Goal: Task Accomplishment & Management: Manage account settings

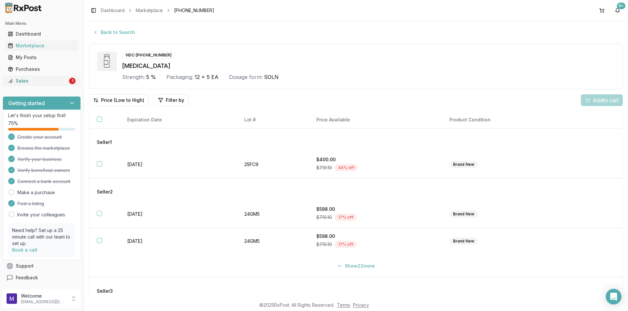
click at [36, 79] on div "Sales" at bounding box center [38, 81] width 60 height 7
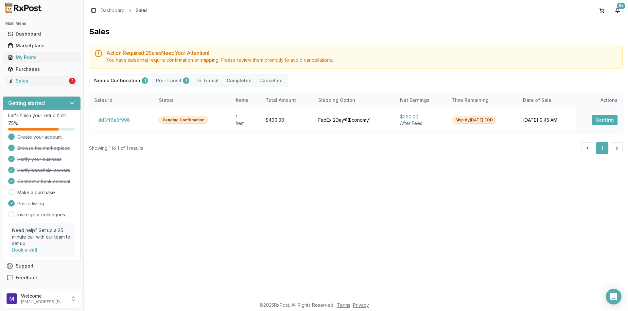
click at [36, 55] on div "My Posts" at bounding box center [42, 57] width 68 height 7
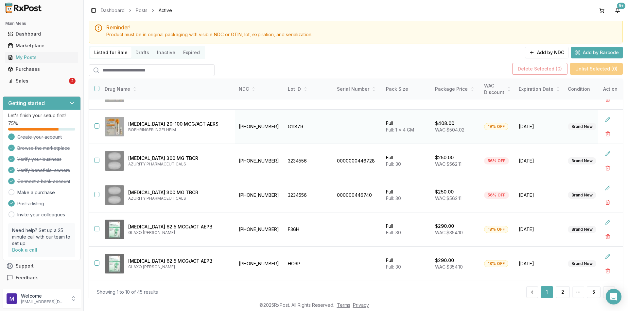
scroll to position [42, 0]
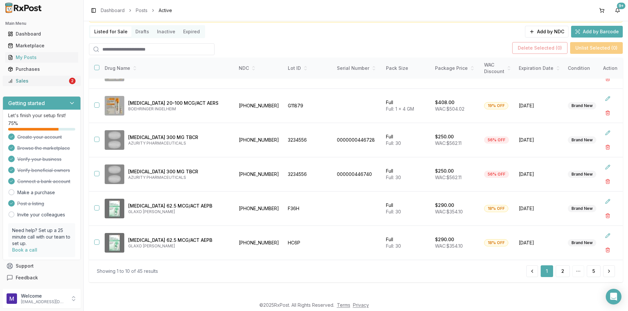
click at [27, 80] on div "Sales" at bounding box center [38, 81] width 60 height 7
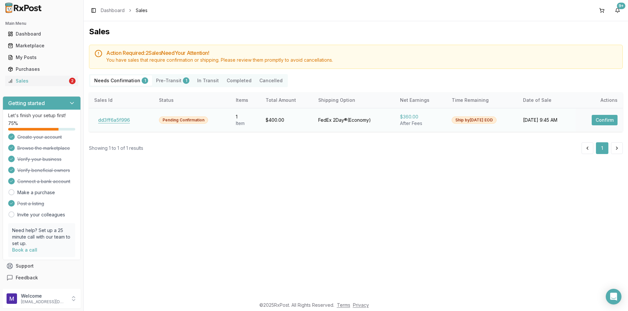
click at [111, 123] on button "dd3ff6a5f996" at bounding box center [114, 120] width 40 height 10
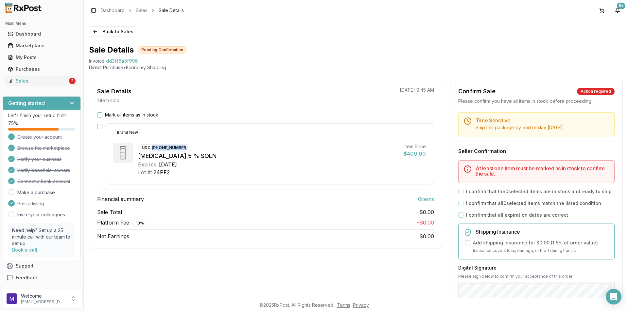
drag, startPoint x: 182, startPoint y: 147, endPoint x: 151, endPoint y: 150, distance: 31.5
click at [151, 150] on div "NDC: 24208-0911-12" at bounding box center [164, 147] width 53 height 7
copy div "24208-0911-12"
click at [53, 42] on link "Marketplace" at bounding box center [41, 46] width 73 height 12
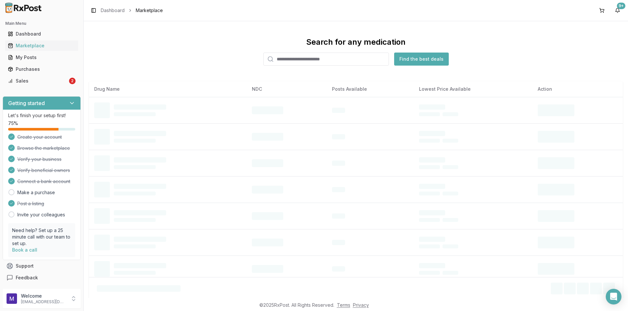
click at [321, 60] on input "search" at bounding box center [326, 59] width 126 height 13
paste input "**********"
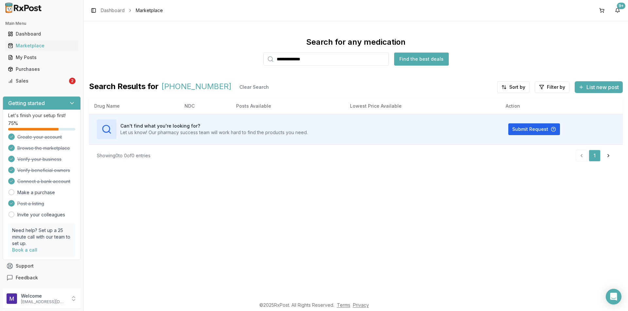
type input "**********"
click at [427, 61] on button "Find the best deals" at bounding box center [421, 59] width 55 height 13
click at [332, 63] on input "**********" at bounding box center [326, 59] width 126 height 13
click at [301, 77] on p "BAUSCH & LOMB" at bounding box center [318, 78] width 60 height 5
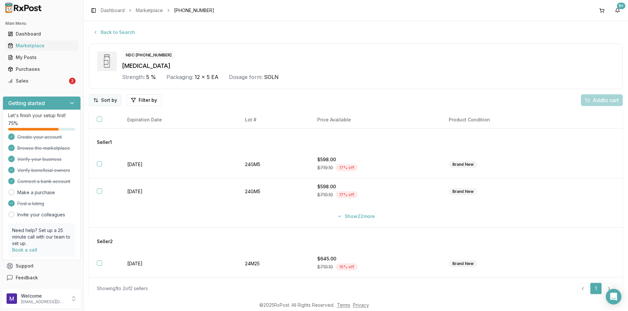
click at [113, 104] on html "Main Menu Dashboard Marketplace My Posts Purchases Sales 2 Getting started Let'…" at bounding box center [314, 155] width 628 height 311
click at [107, 122] on div "Price (Low to High)" at bounding box center [88, 125] width 62 height 10
click at [32, 59] on div "My Posts" at bounding box center [42, 57] width 68 height 7
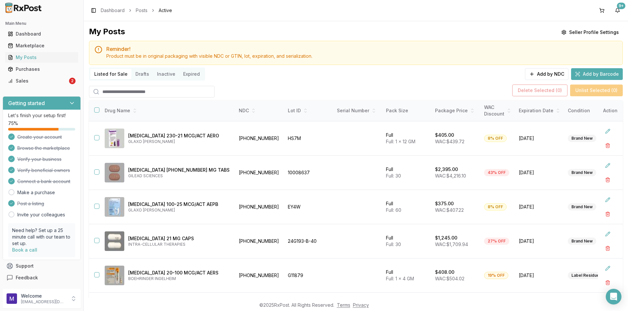
click at [121, 91] on input "search" at bounding box center [152, 92] width 126 height 12
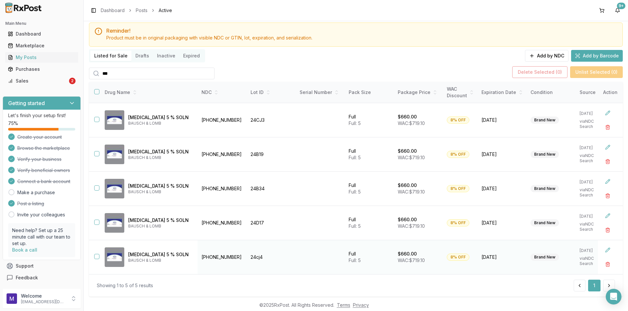
scroll to position [35, 0]
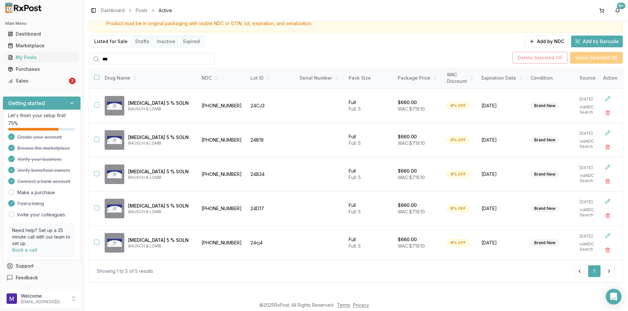
type input "***"
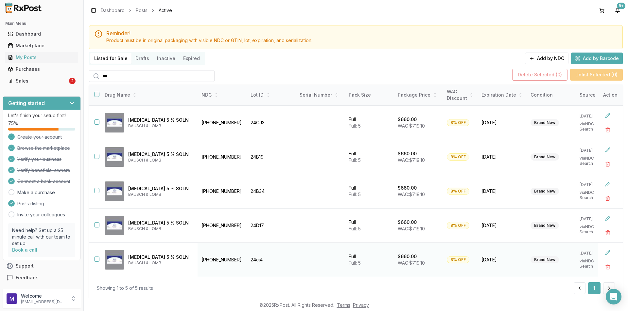
scroll to position [0, 0]
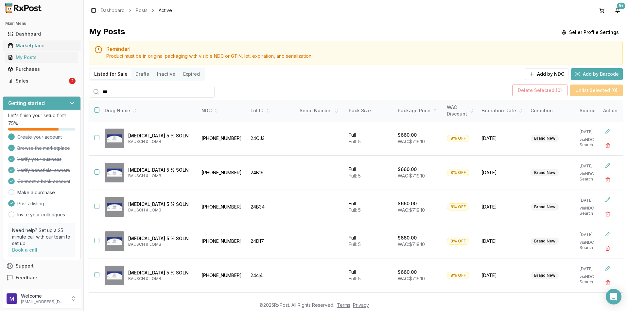
click at [27, 48] on div "Marketplace" at bounding box center [42, 45] width 68 height 7
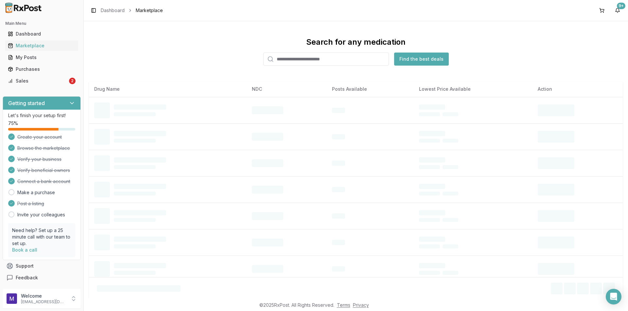
click at [292, 58] on input "search" at bounding box center [326, 59] width 126 height 13
paste input "**********"
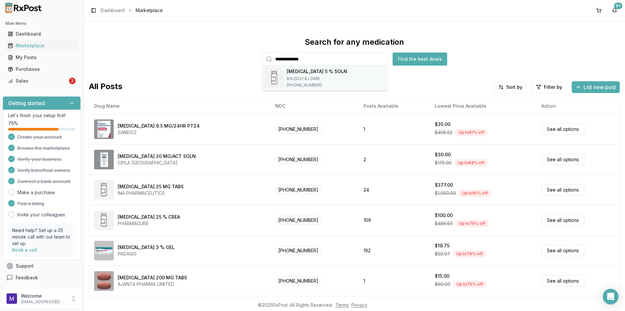
type input "**********"
click at [288, 71] on h4 "Xiidra 5 % SOLN" at bounding box center [317, 71] width 60 height 7
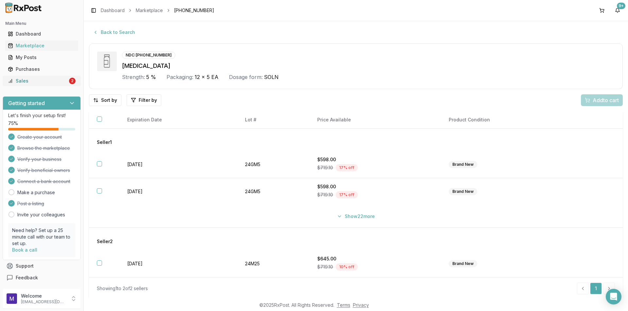
click at [14, 81] on div "Sales" at bounding box center [38, 81] width 60 height 7
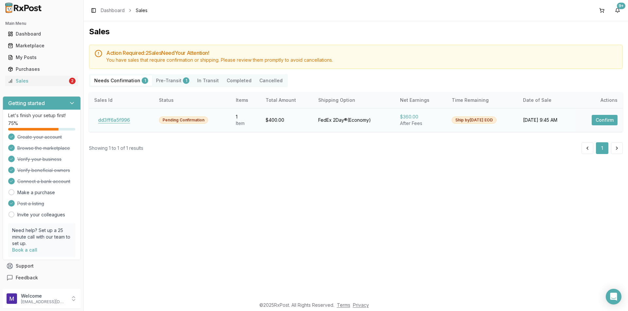
click at [122, 121] on button "dd3ff6a5f996" at bounding box center [114, 120] width 40 height 10
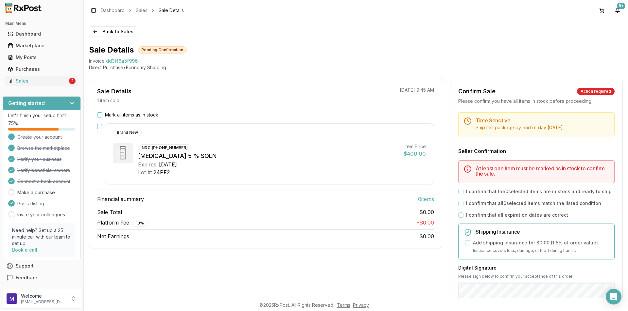
click at [99, 114] on button "Mark all items as in stock" at bounding box center [99, 114] width 5 height 5
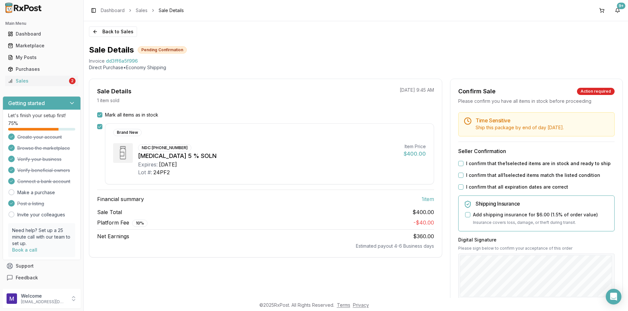
click at [460, 162] on button "I confirm that the 1 selected items are in stock and ready to ship" at bounding box center [460, 163] width 5 height 5
click at [458, 176] on button "I confirm that all 1 selected items match the listed condition" at bounding box center [460, 175] width 5 height 5
click at [461, 186] on button "I confirm that all expiration dates are correct" at bounding box center [460, 187] width 5 height 5
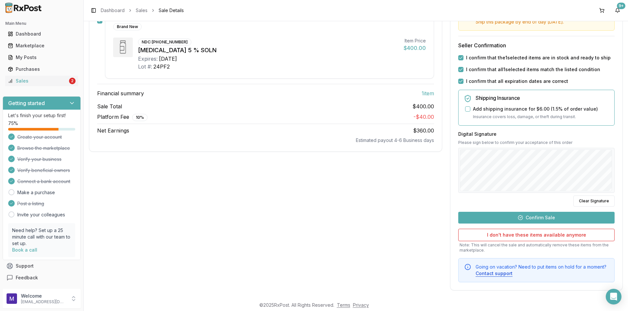
scroll to position [109, 0]
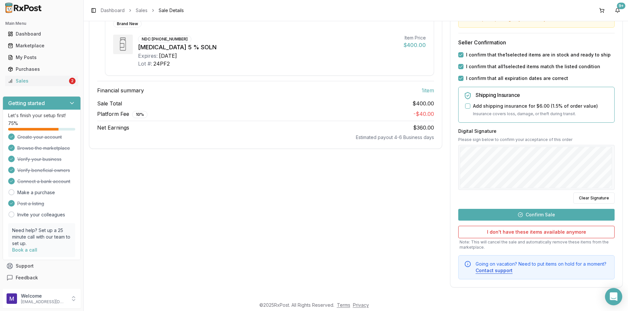
click at [613, 295] on icon "Open Intercom Messenger" at bounding box center [613, 297] width 8 height 8
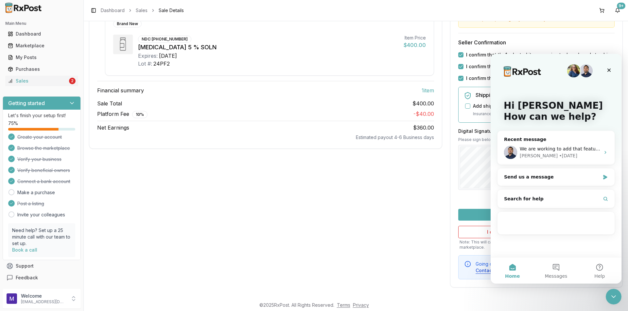
scroll to position [0, 0]
click at [564, 144] on div "We are working to add that feature it is a lot of data but we don't want it to …" at bounding box center [555, 153] width 117 height 24
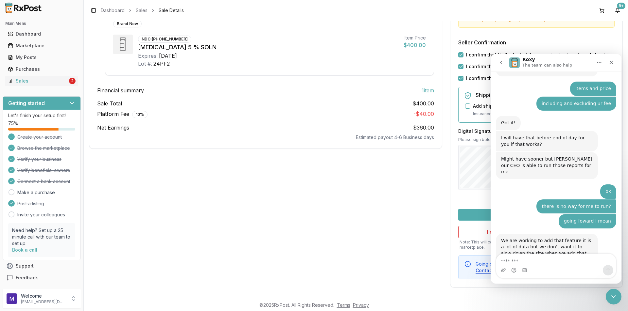
scroll to position [416, 0]
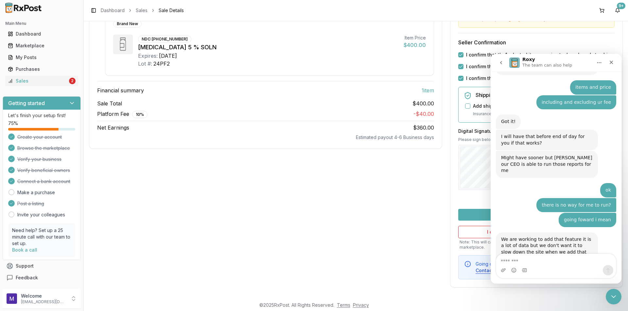
click at [558, 260] on textarea "Message…" at bounding box center [556, 259] width 120 height 11
click at [608, 291] on div "Close Intercom Messenger" at bounding box center [612, 296] width 16 height 16
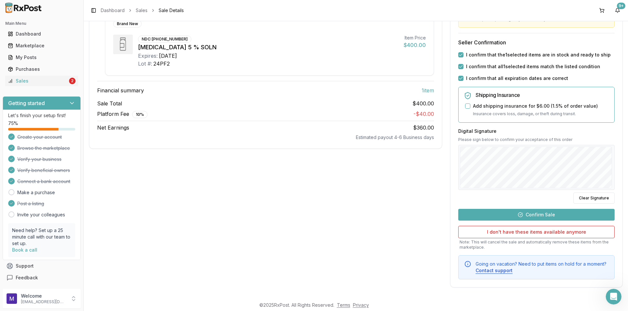
click at [575, 216] on button "Confirm Sale" at bounding box center [536, 215] width 156 height 12
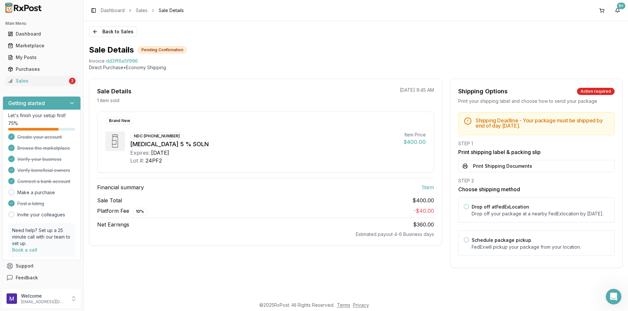
scroll to position [0, 0]
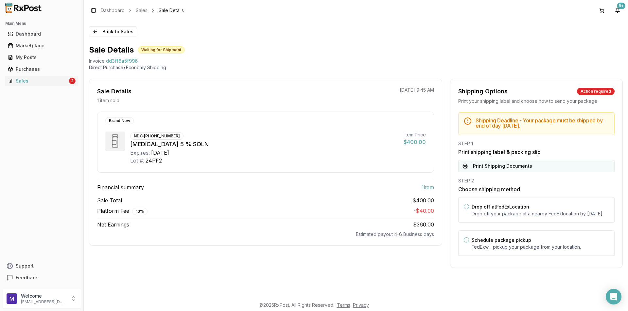
click at [507, 166] on button "Print Shipping Documents" at bounding box center [536, 166] width 156 height 12
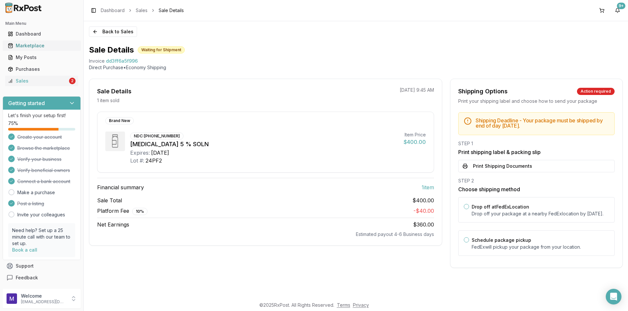
click at [24, 46] on div "Marketplace" at bounding box center [42, 45] width 68 height 7
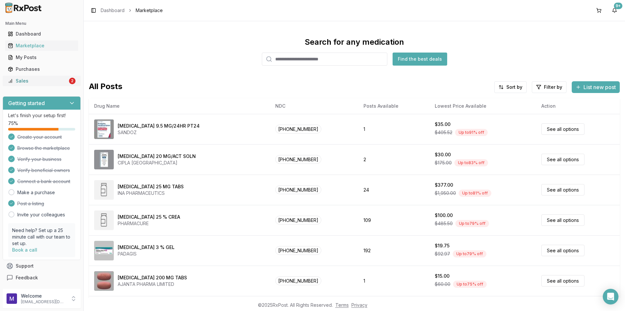
click at [5, 81] on button "Sales 2" at bounding box center [42, 81] width 78 height 10
click at [38, 57] on div "My Posts" at bounding box center [42, 57] width 68 height 7
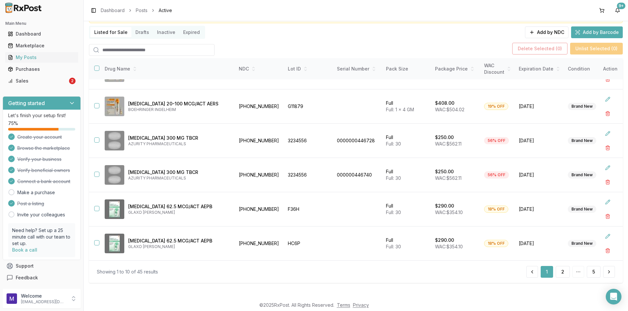
scroll to position [42, 0]
click at [559, 273] on button "2" at bounding box center [562, 272] width 14 height 12
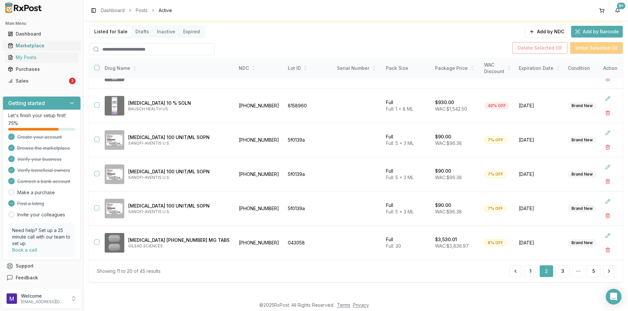
click at [20, 42] on link "Marketplace" at bounding box center [41, 46] width 73 height 12
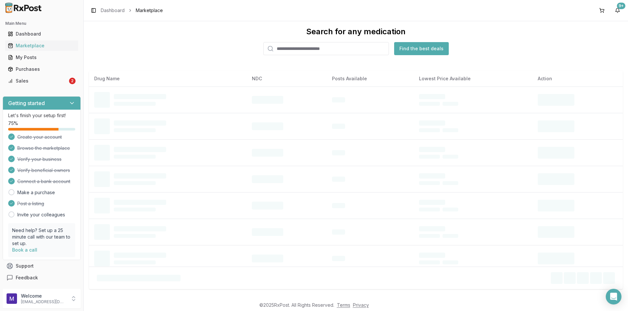
click at [321, 49] on input "search" at bounding box center [326, 48] width 126 height 13
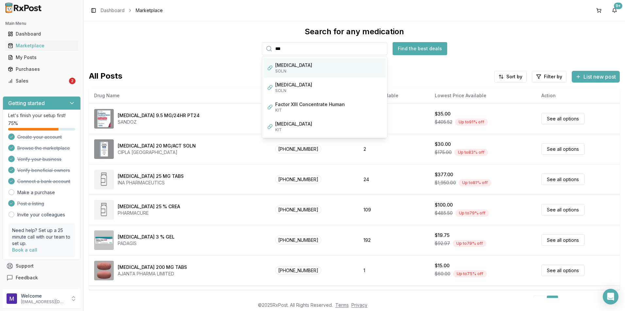
click at [303, 70] on div "SOLN" at bounding box center [328, 71] width 107 height 5
type input "******"
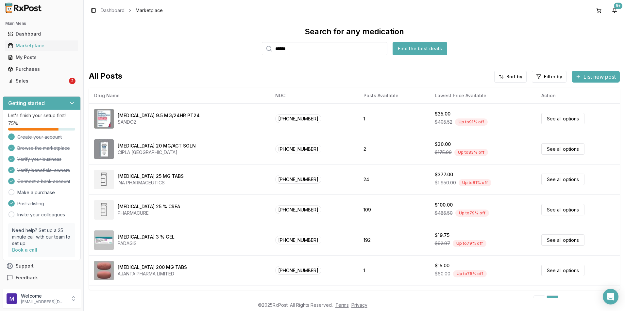
click at [410, 52] on button "Find the best deals" at bounding box center [420, 48] width 55 height 13
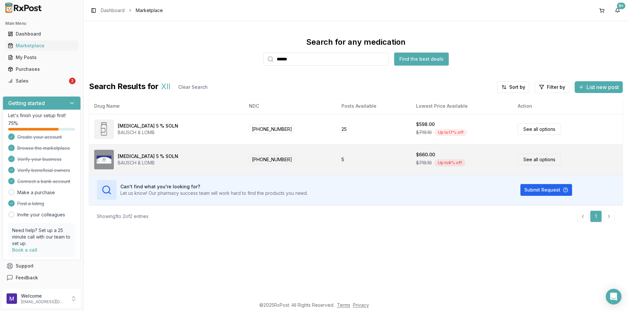
click at [531, 160] on link "See all options" at bounding box center [538, 159] width 43 height 11
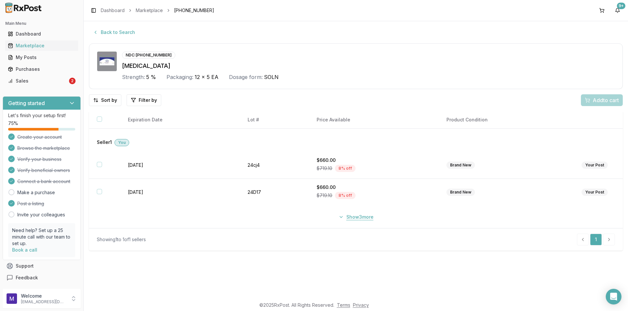
click at [358, 218] on button "Show 3 more" at bounding box center [355, 217] width 43 height 12
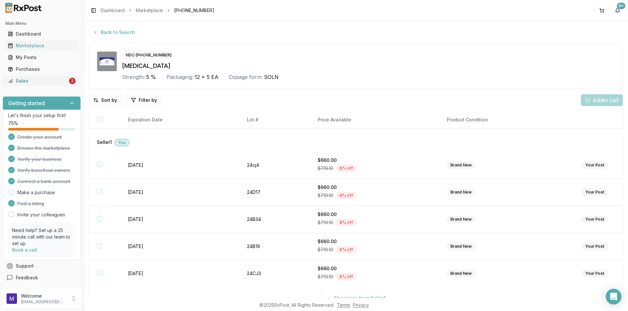
click at [38, 84] on div "Sales" at bounding box center [38, 81] width 60 height 7
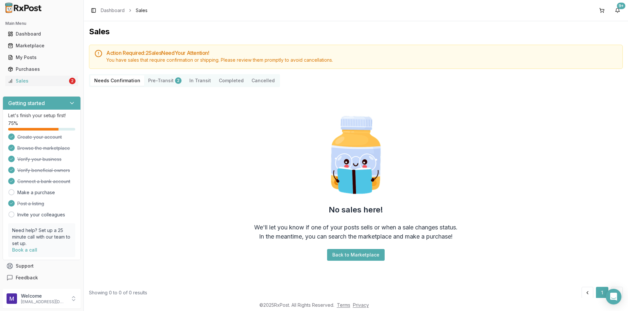
click at [146, 79] on button "Pre-Transit 2" at bounding box center [164, 80] width 41 height 10
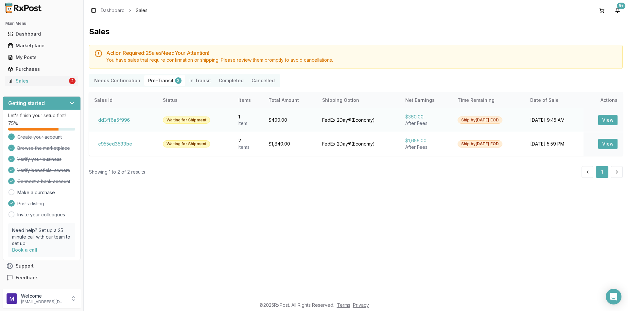
click at [109, 118] on button "dd3ff6a5f996" at bounding box center [114, 120] width 40 height 10
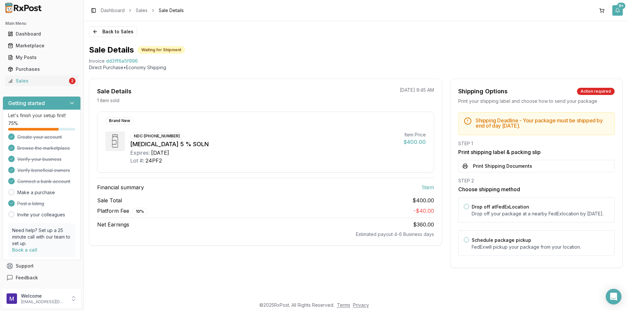
click at [617, 10] on button "9+" at bounding box center [617, 10] width 10 height 10
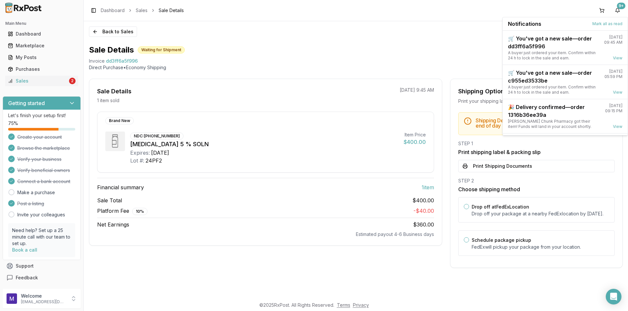
click at [243, 39] on div "Back to Sales Sale Details Waiting for Shipment Invoice dd3ff6a5f996 Direct Pur…" at bounding box center [356, 159] width 544 height 277
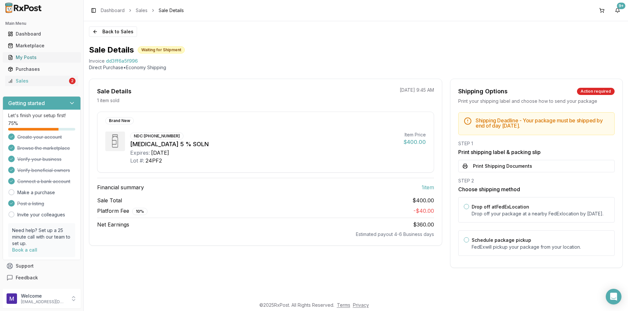
click at [31, 57] on div "My Posts" at bounding box center [42, 57] width 68 height 7
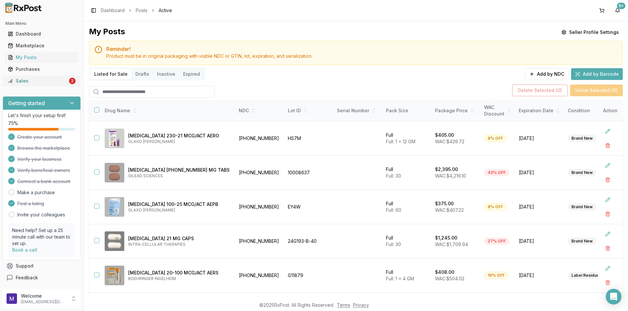
click at [41, 77] on link "Sales 2" at bounding box center [41, 81] width 73 height 12
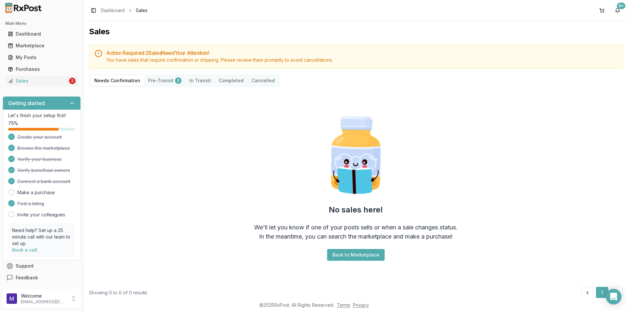
click at [200, 78] on Transit "In Transit" at bounding box center [199, 80] width 29 height 10
click at [194, 81] on Transit "In Transit" at bounding box center [199, 80] width 29 height 10
click at [234, 81] on button "Completed" at bounding box center [231, 80] width 33 height 10
